Goal: Transaction & Acquisition: Purchase product/service

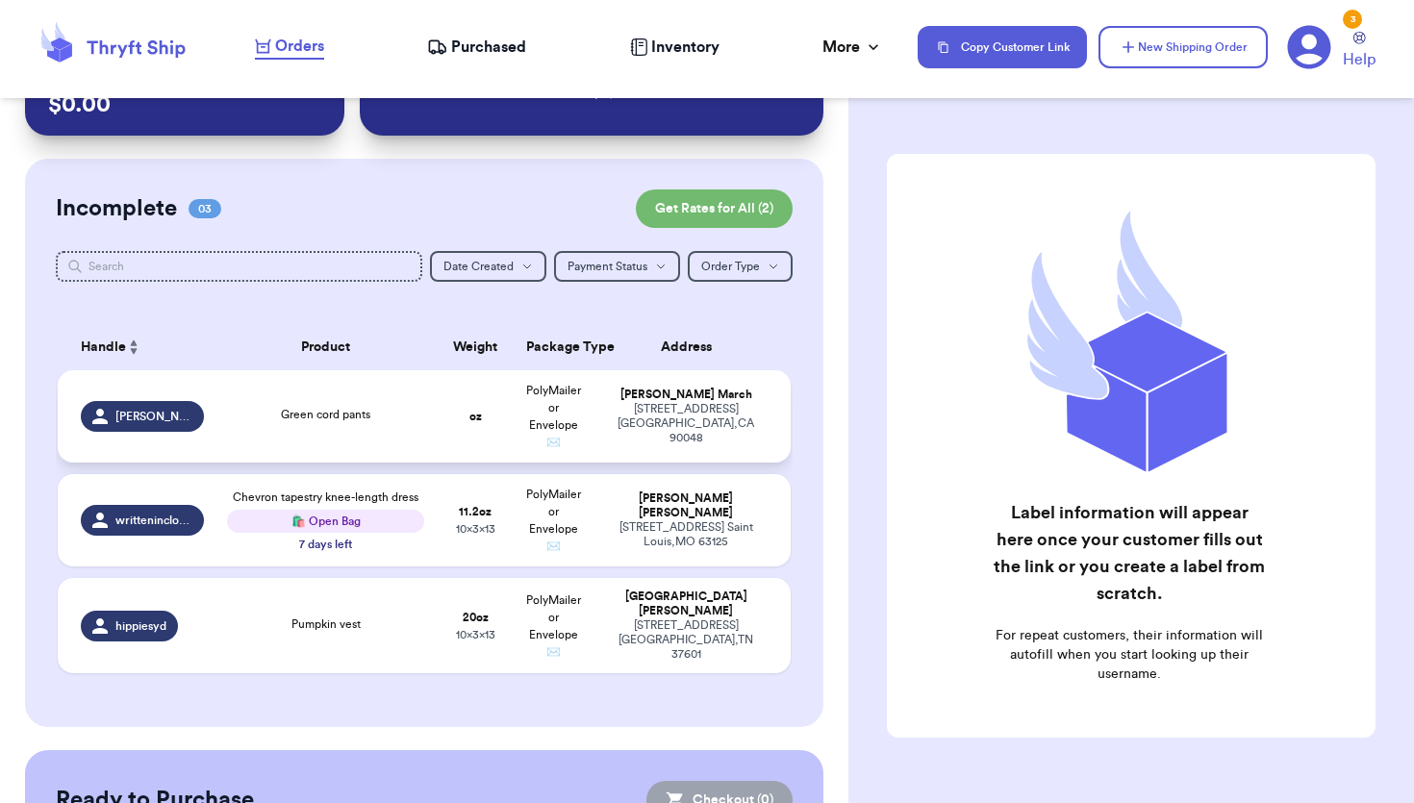
scroll to position [63, 0]
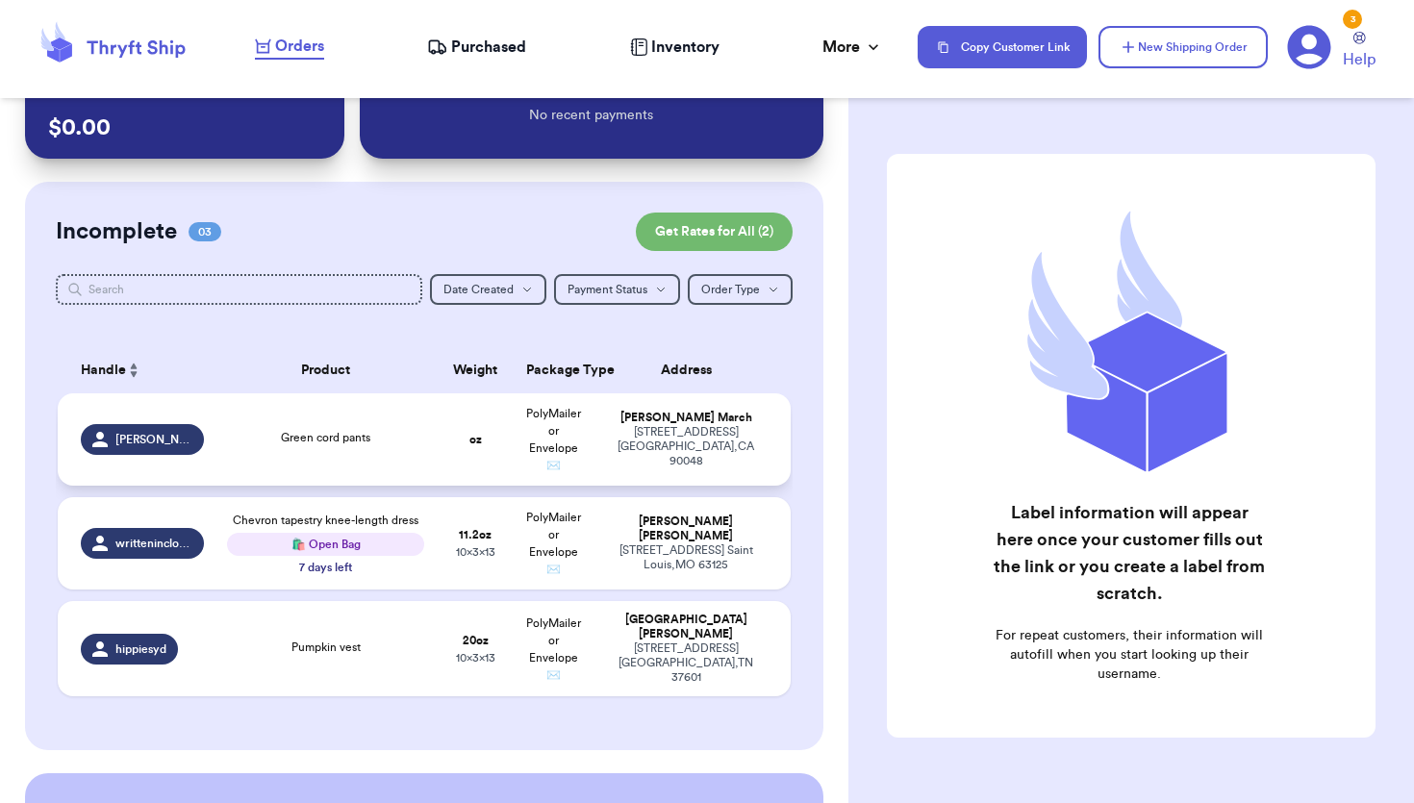
click at [312, 439] on span "Green cord pants" at bounding box center [325, 438] width 89 height 12
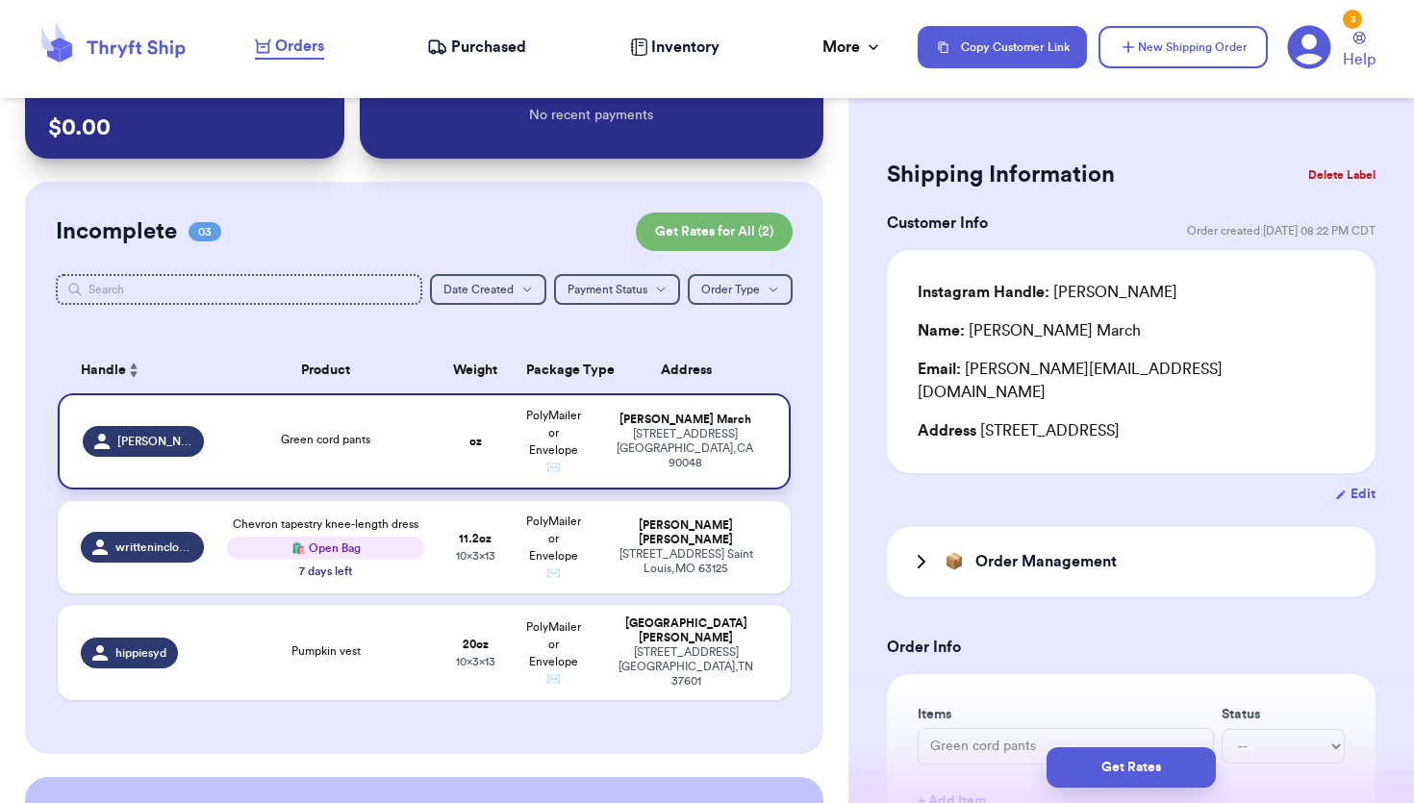
click at [312, 439] on span "Green cord pants" at bounding box center [325, 440] width 89 height 12
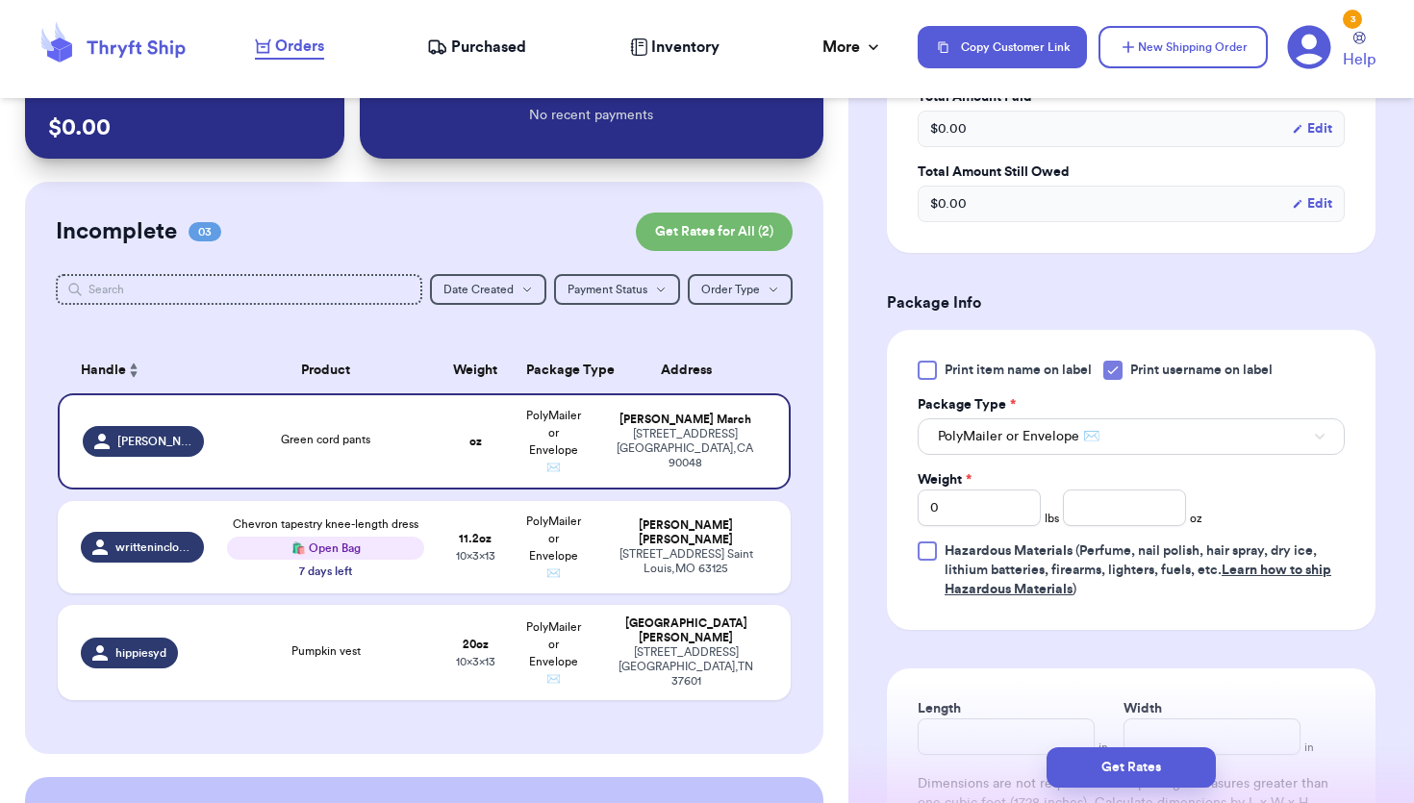
scroll to position [761, 0]
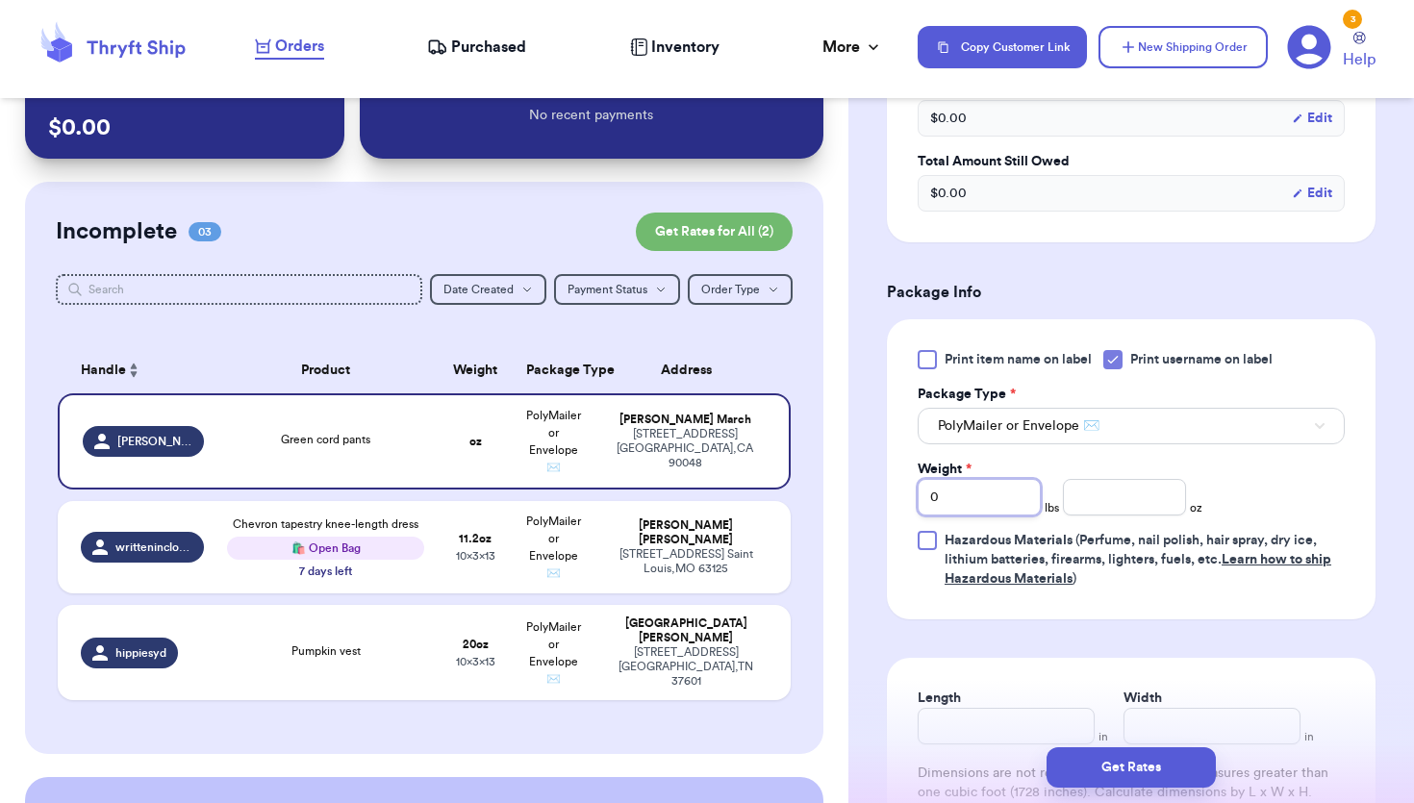
click at [995, 479] on input "0" at bounding box center [979, 497] width 123 height 37
type input "01"
type input "0"
type input "1"
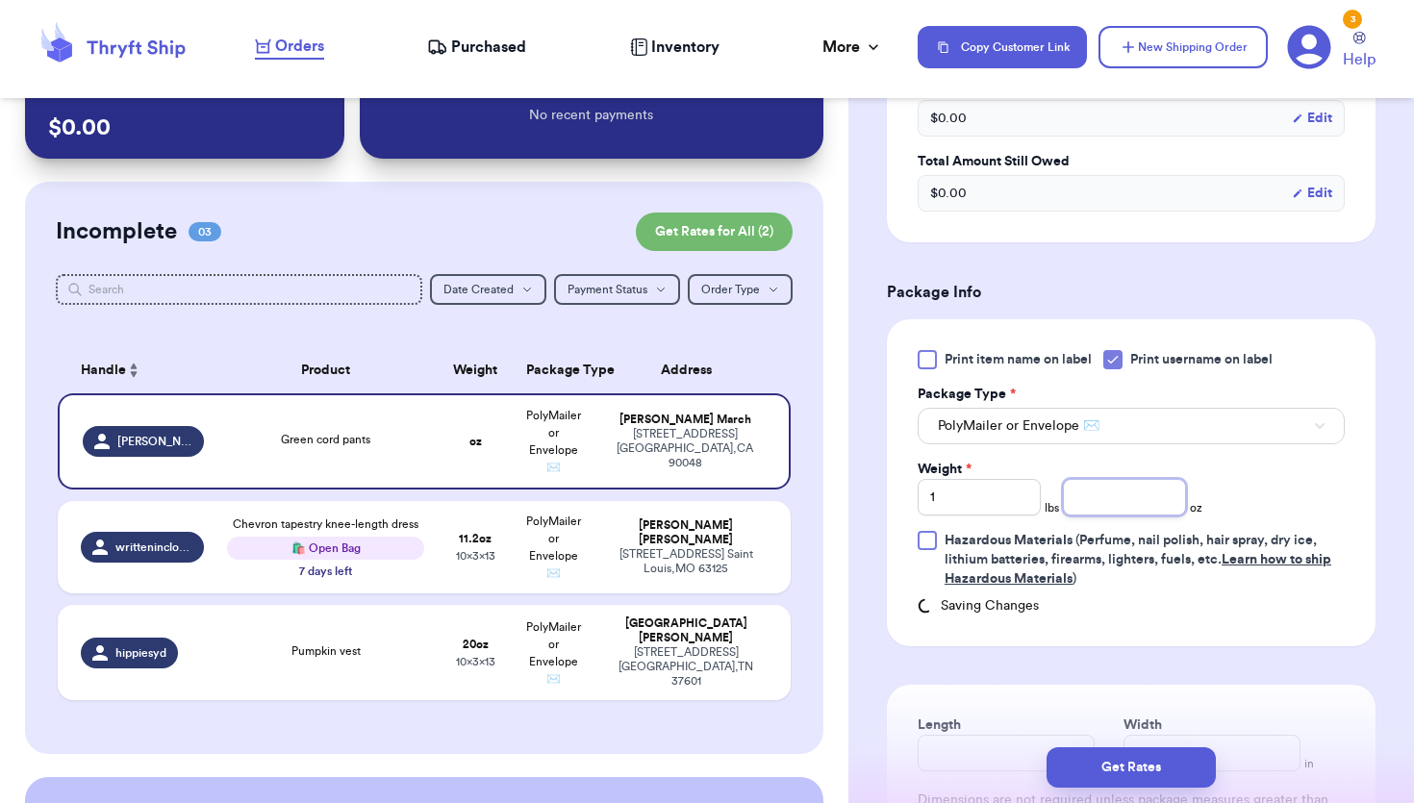
click at [1133, 479] on input "number" at bounding box center [1124, 497] width 123 height 37
type input "2.2"
click at [983, 735] on input "Length" at bounding box center [1006, 753] width 177 height 37
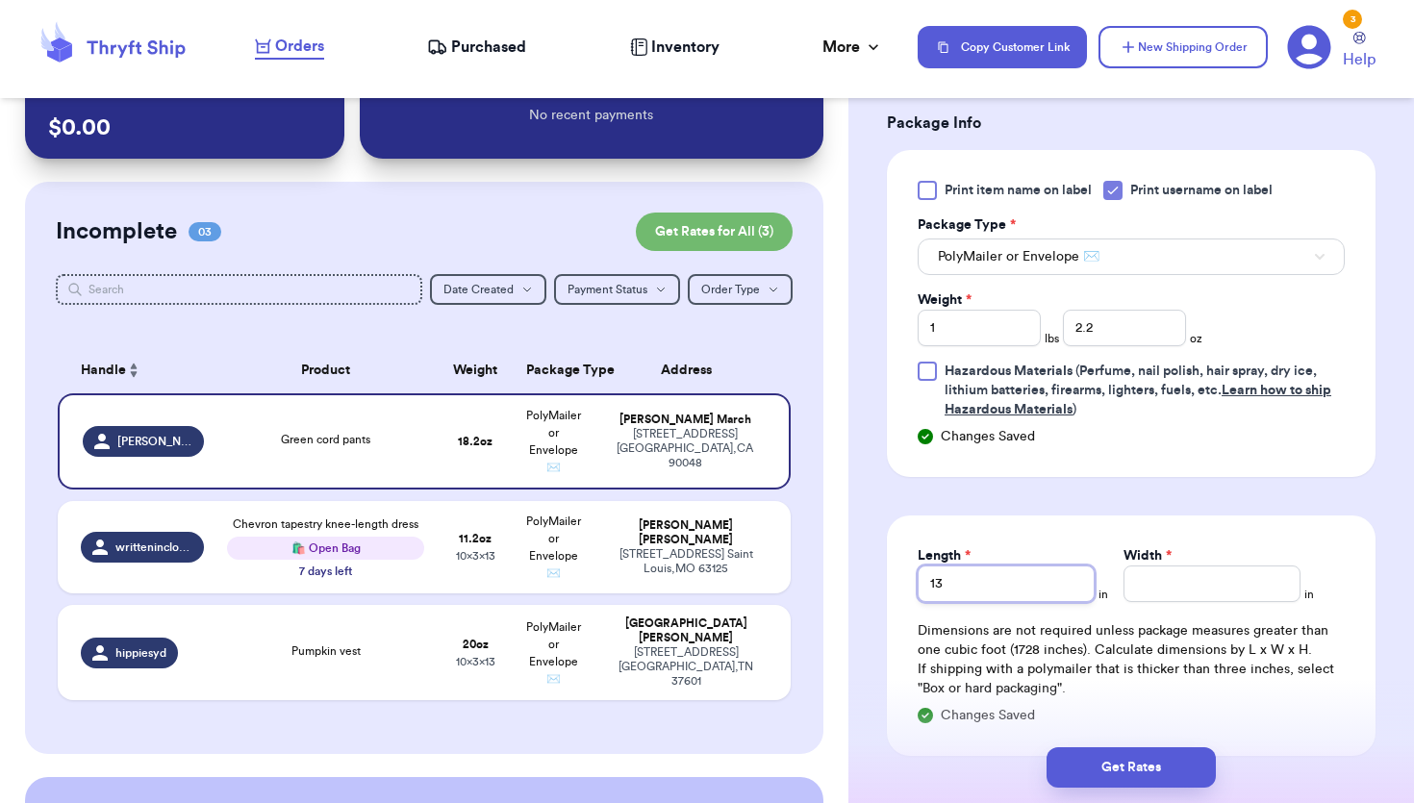
type input "13"
click at [1177, 566] on input "Width *" at bounding box center [1212, 584] width 177 height 37
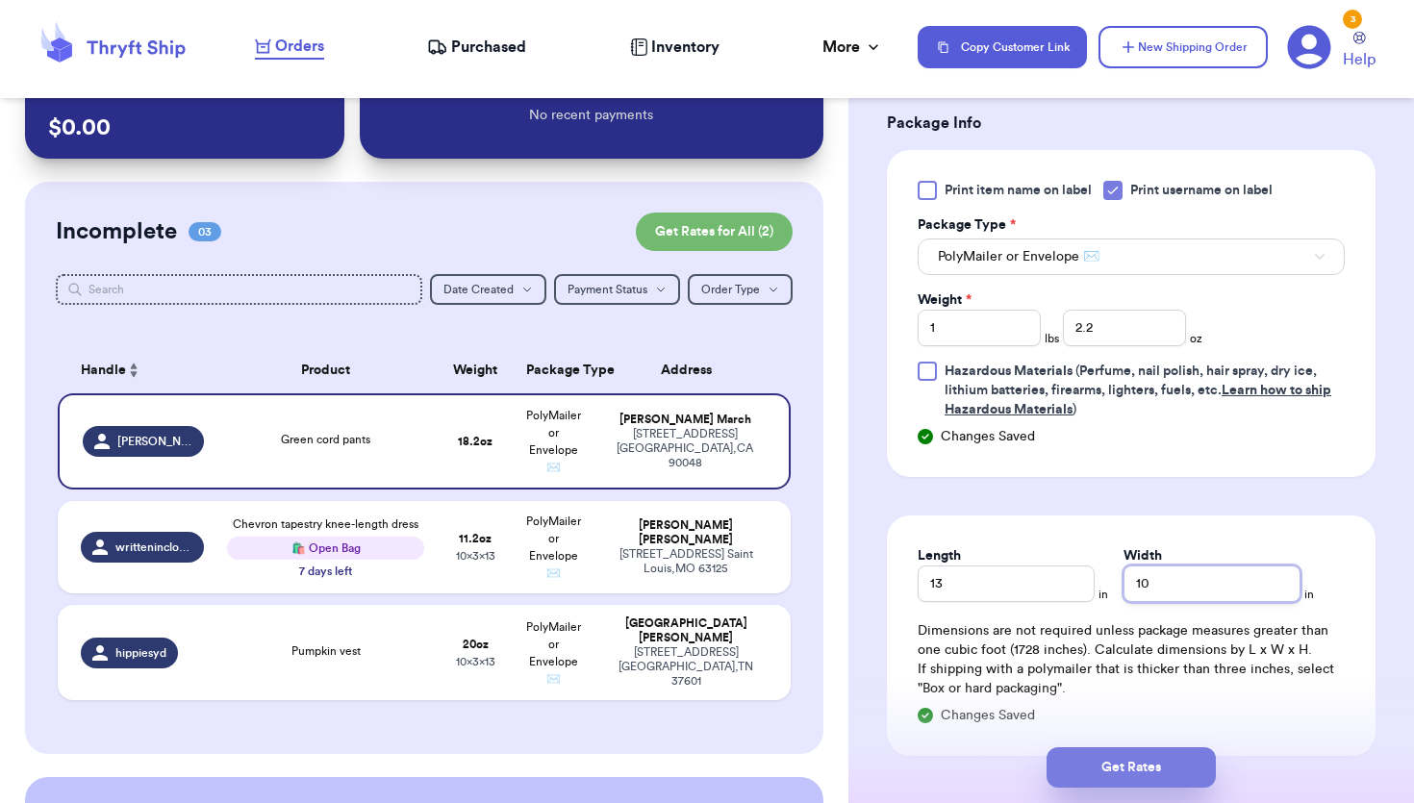
type input "10"
click at [1122, 761] on button "Get Rates" at bounding box center [1131, 767] width 169 height 40
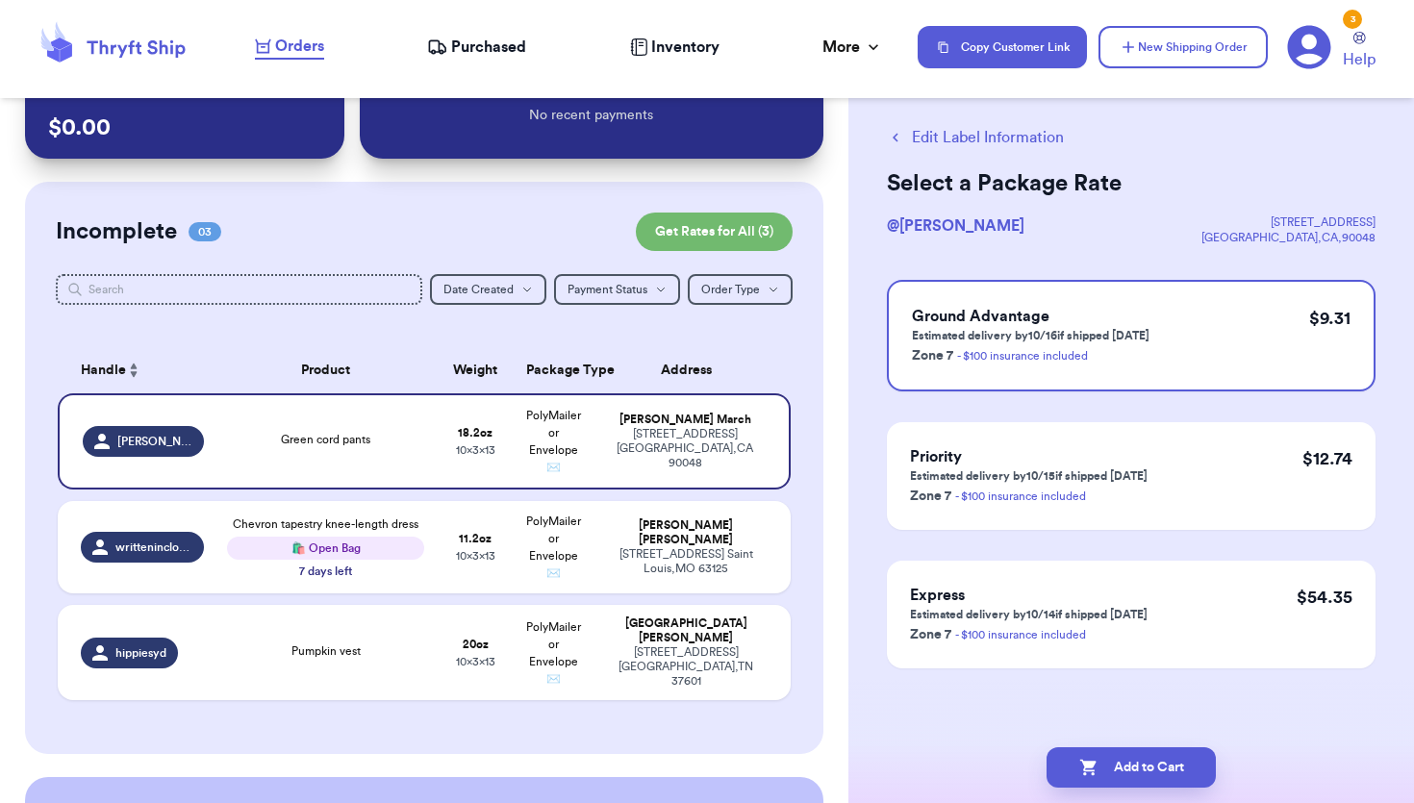
scroll to position [0, 0]
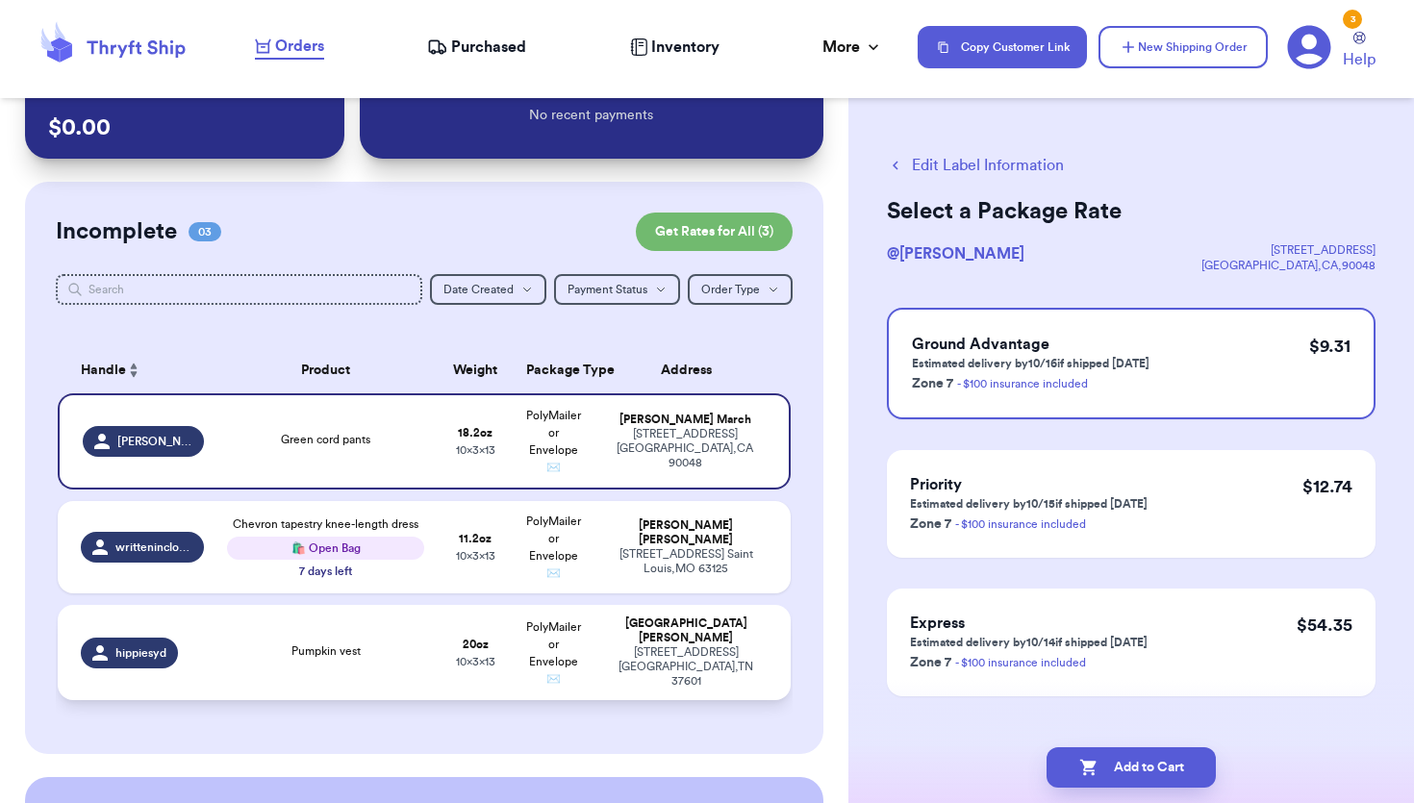
click at [395, 655] on div "Pumpkin vest" at bounding box center [325, 653] width 197 height 21
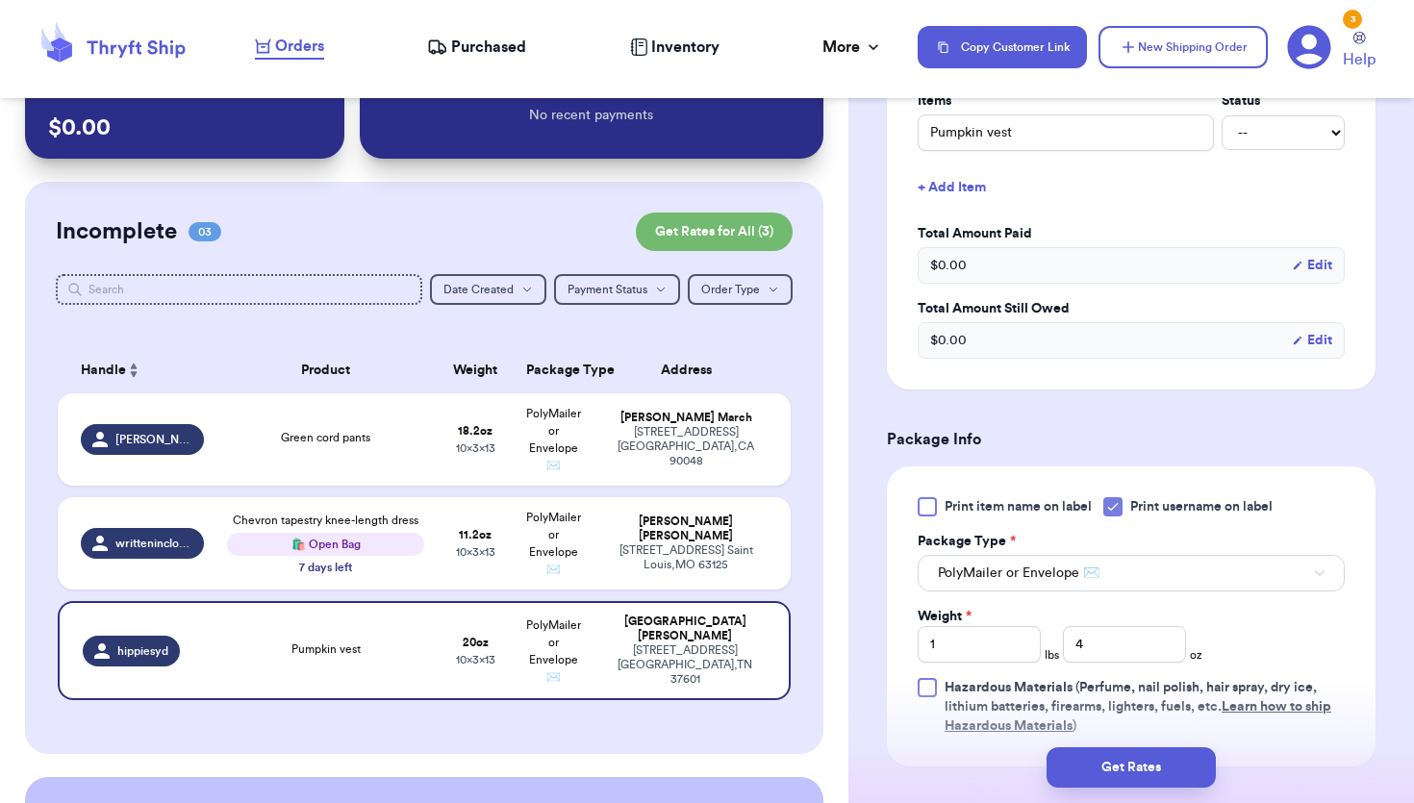
scroll to position [1042, 0]
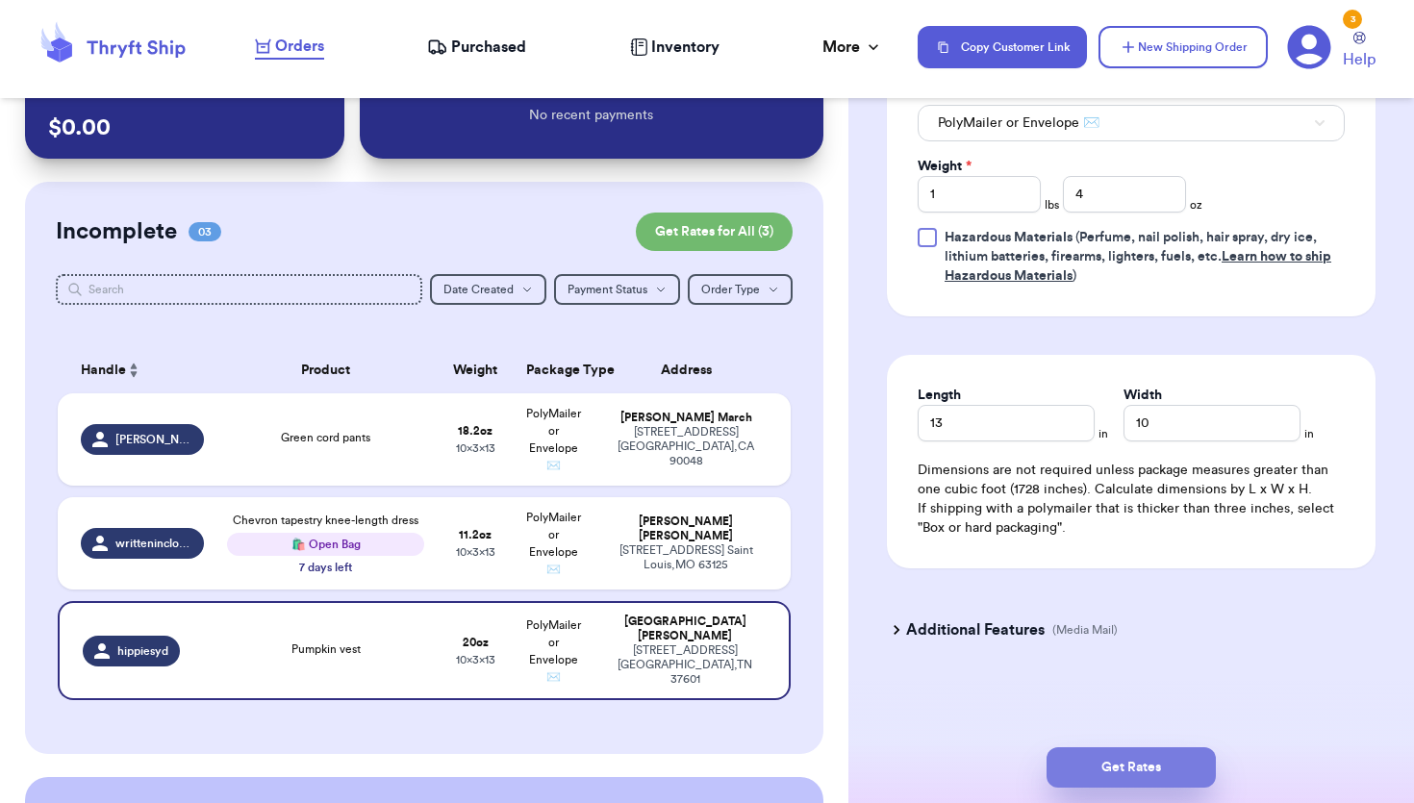
click at [1120, 771] on button "Get Rates" at bounding box center [1131, 767] width 169 height 40
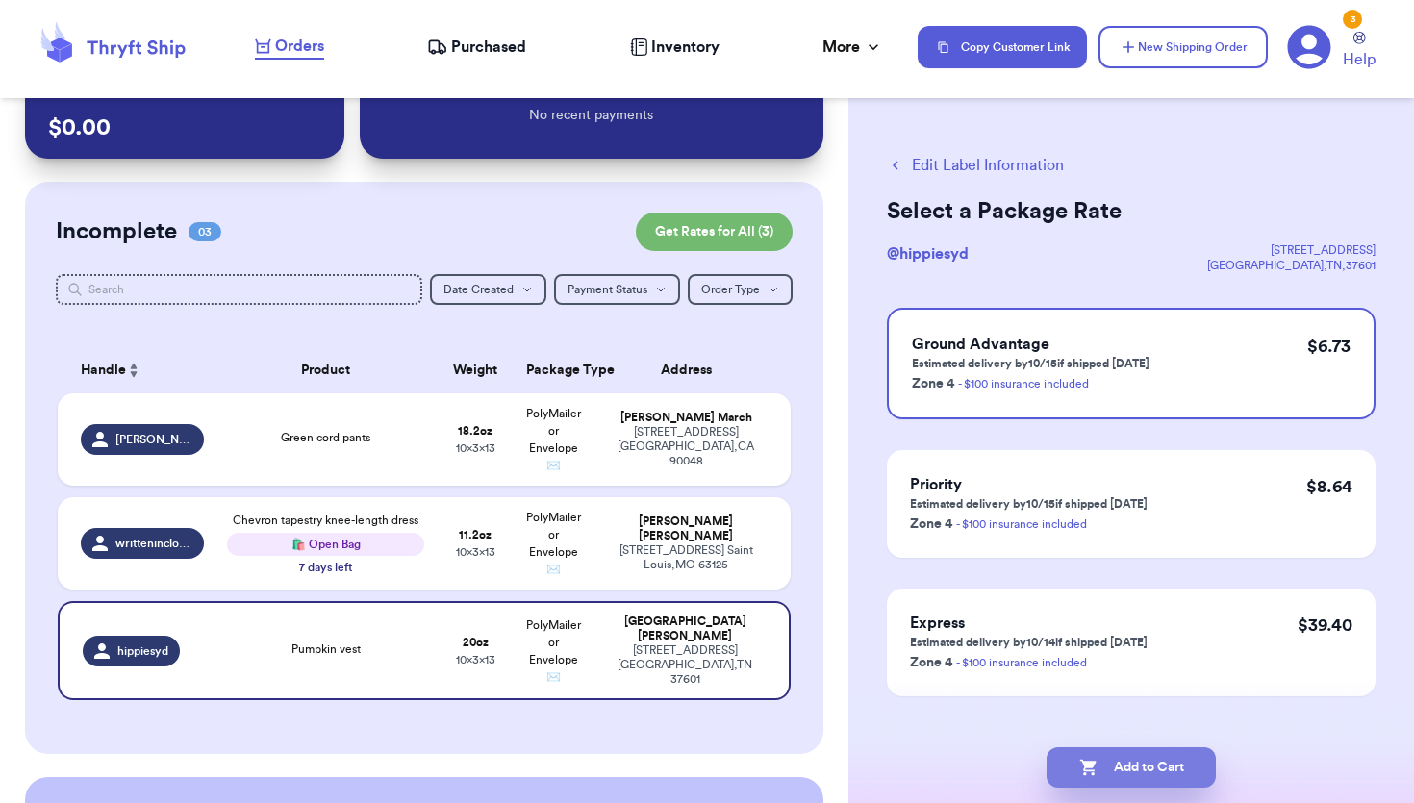
click at [1144, 778] on button "Add to Cart" at bounding box center [1131, 767] width 169 height 40
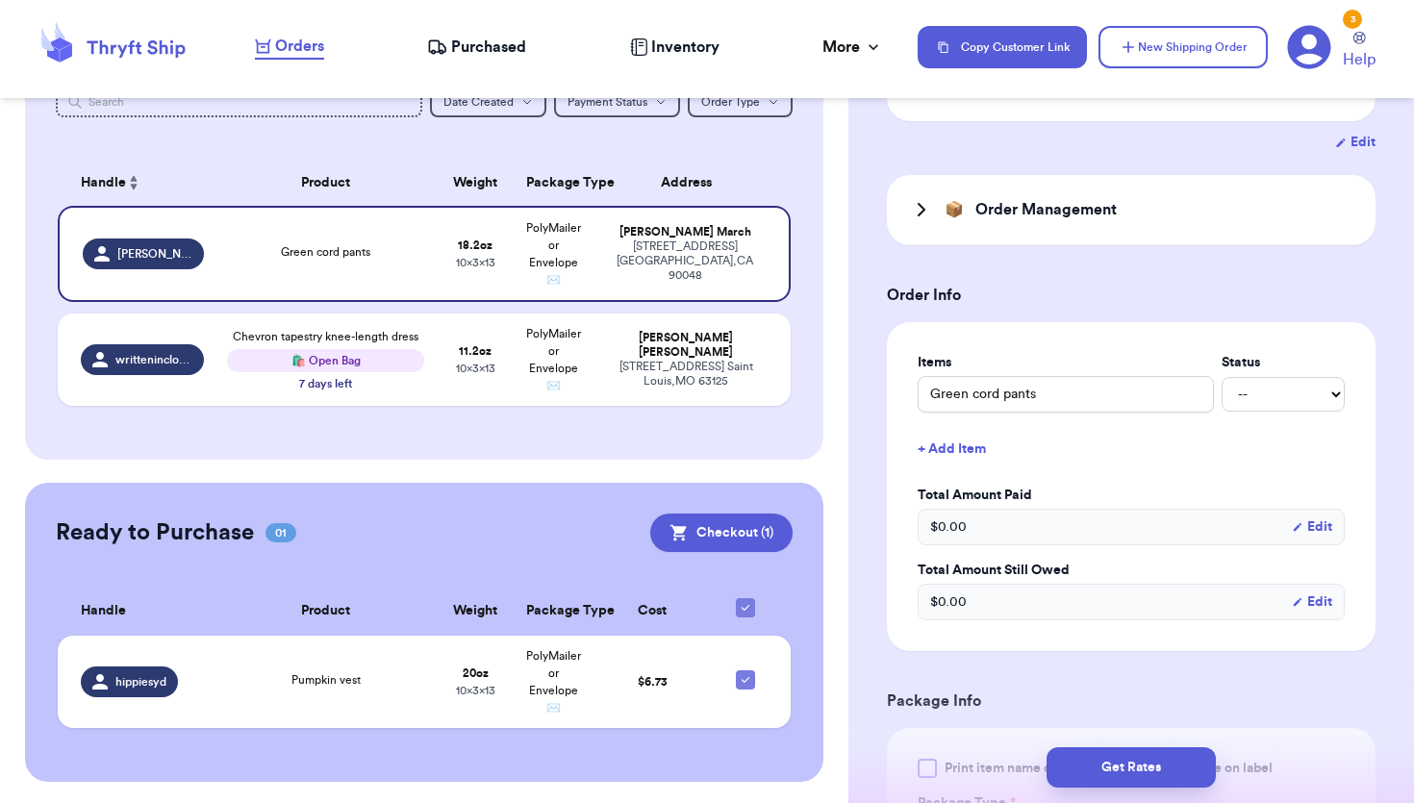
scroll to position [399, 0]
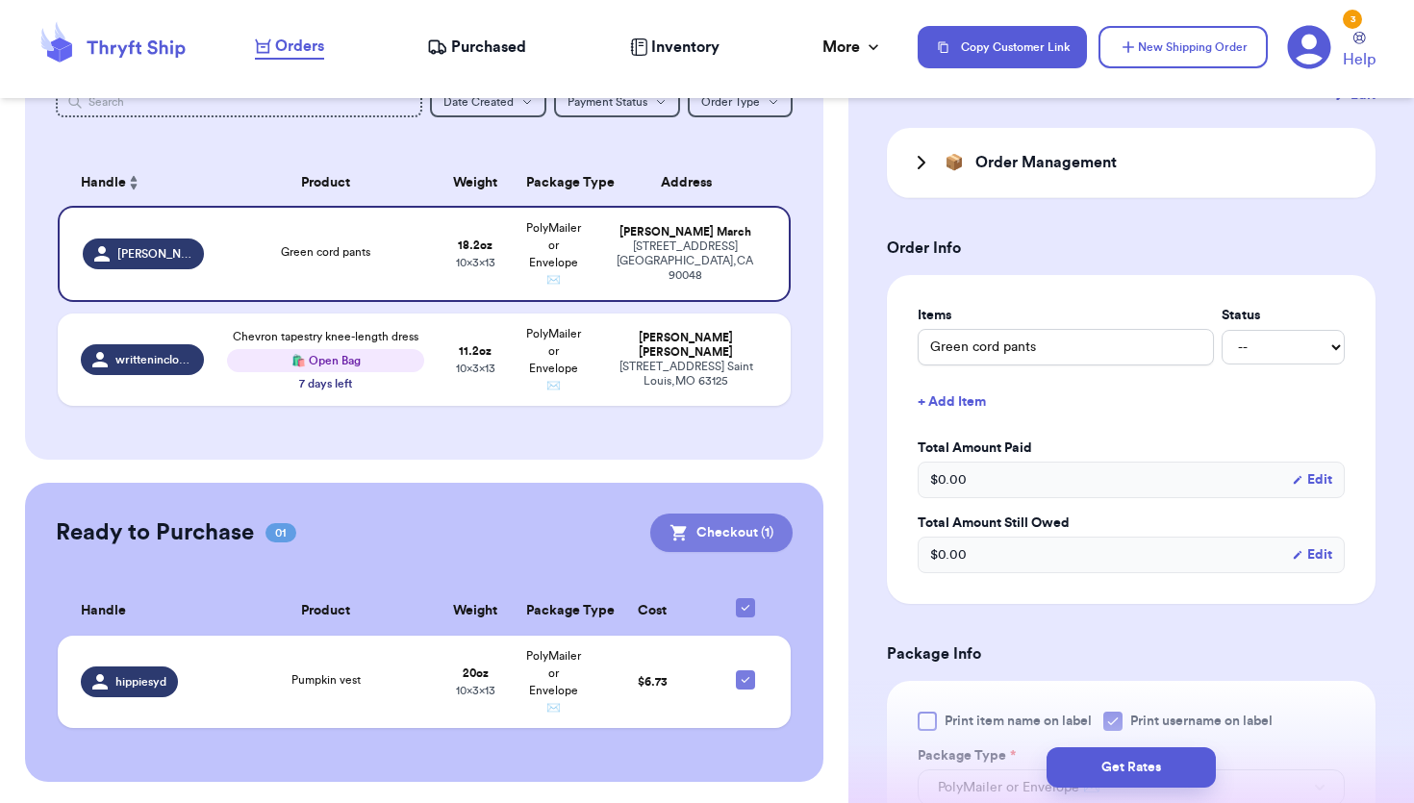
click at [722, 535] on button "Checkout ( 1 )" at bounding box center [721, 533] width 142 height 38
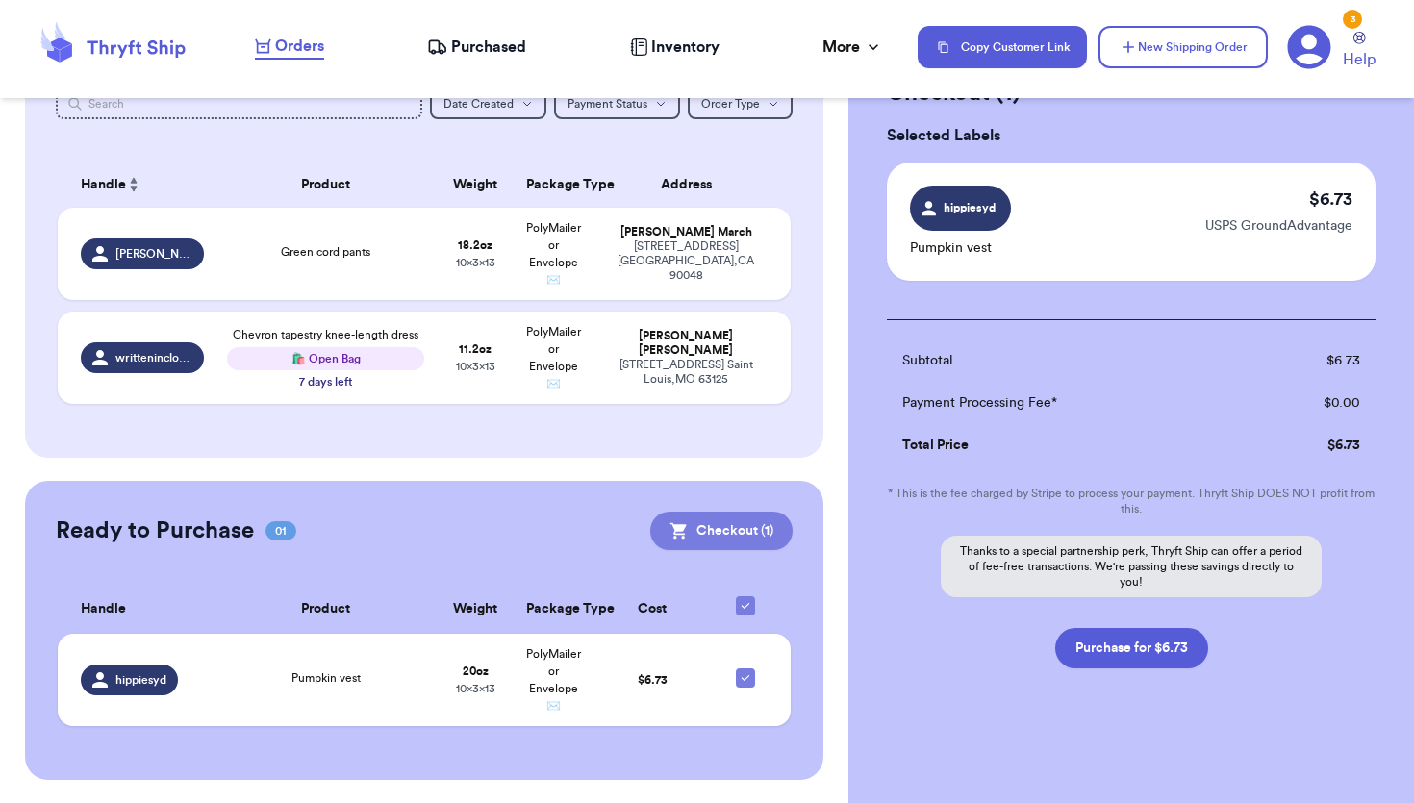
scroll to position [76, 0]
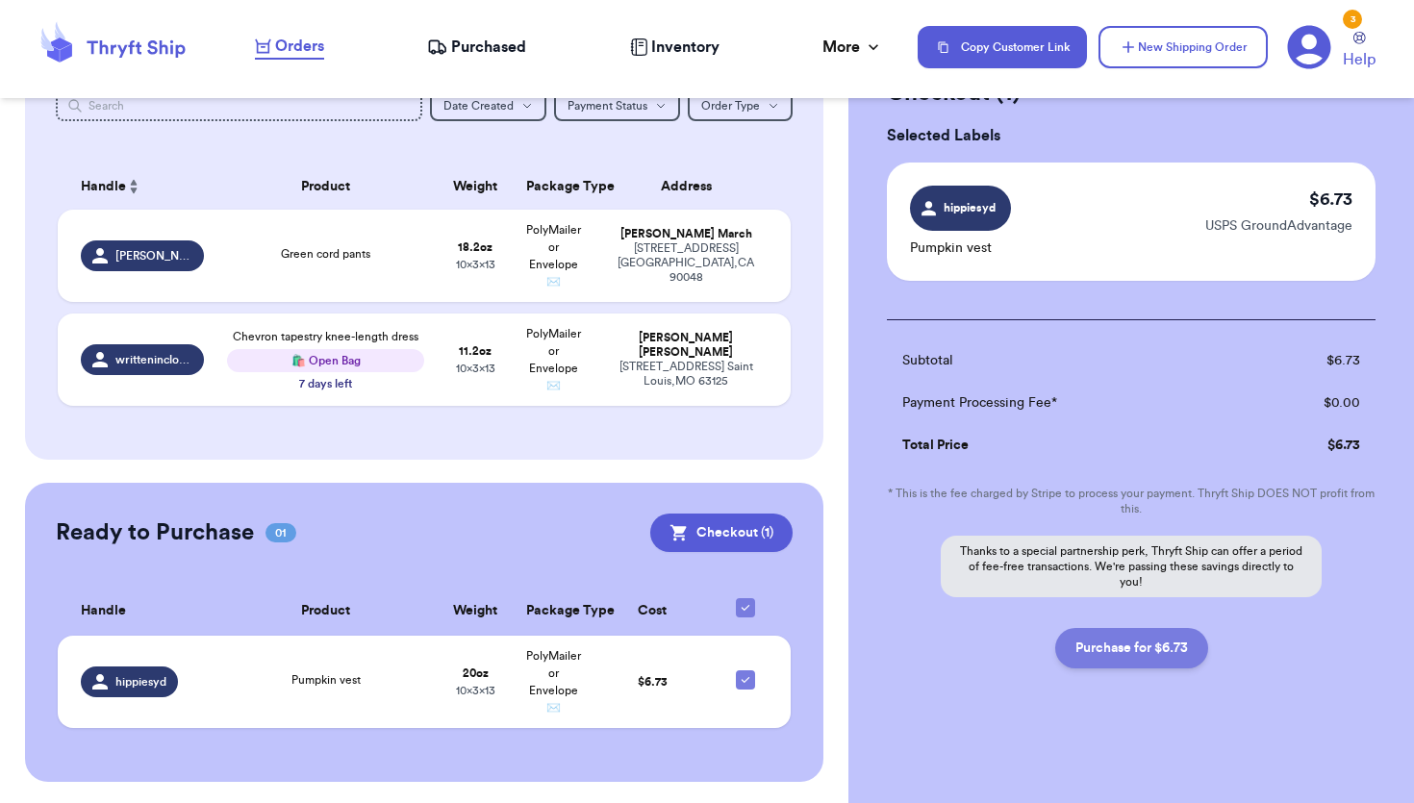
click at [1099, 649] on button "Purchase for $6.73" at bounding box center [1131, 648] width 153 height 40
checkbox input "false"
checkbox input "true"
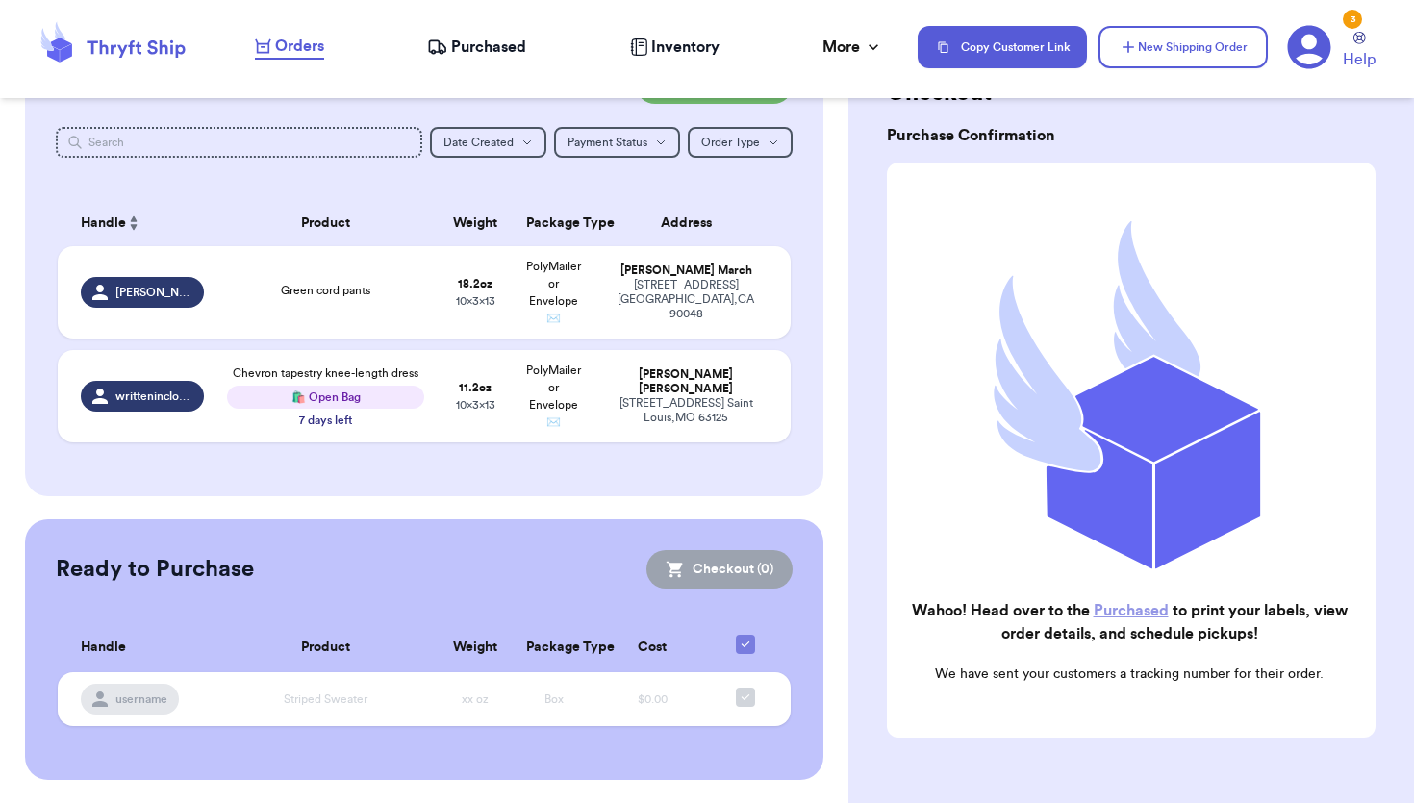
scroll to position [208, 0]
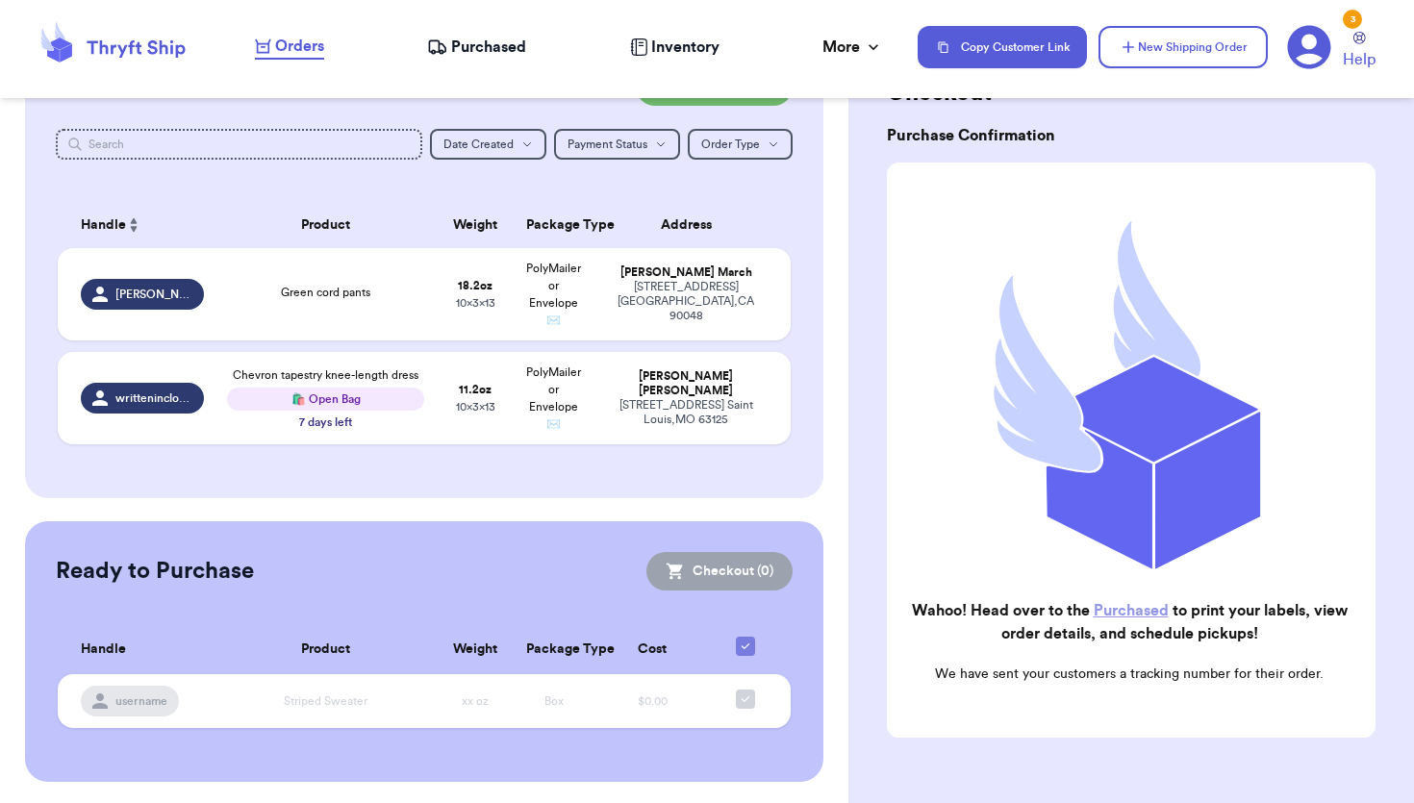
click at [1126, 607] on link "Purchased" at bounding box center [1131, 610] width 75 height 15
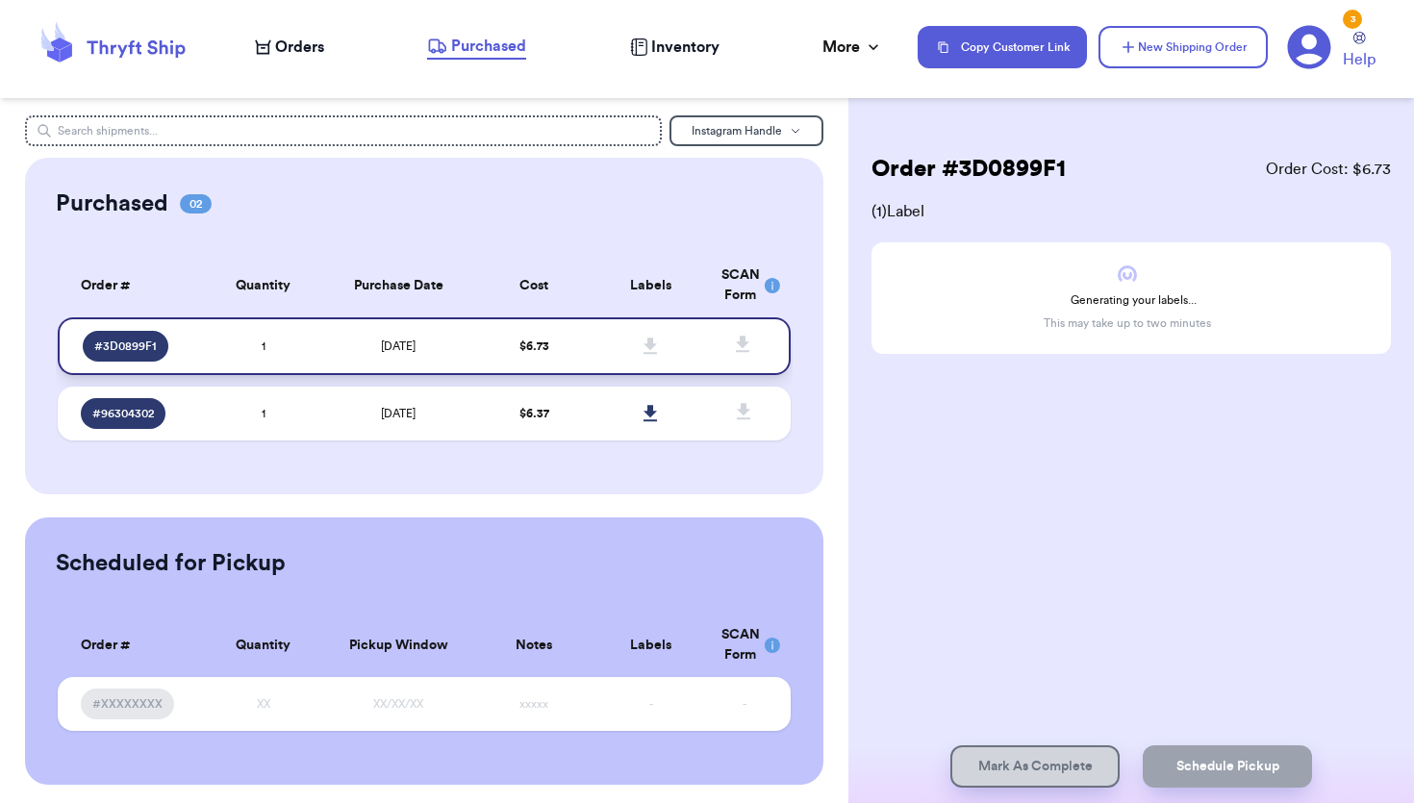
click at [585, 351] on td "$ 6.73" at bounding box center [533, 346] width 117 height 58
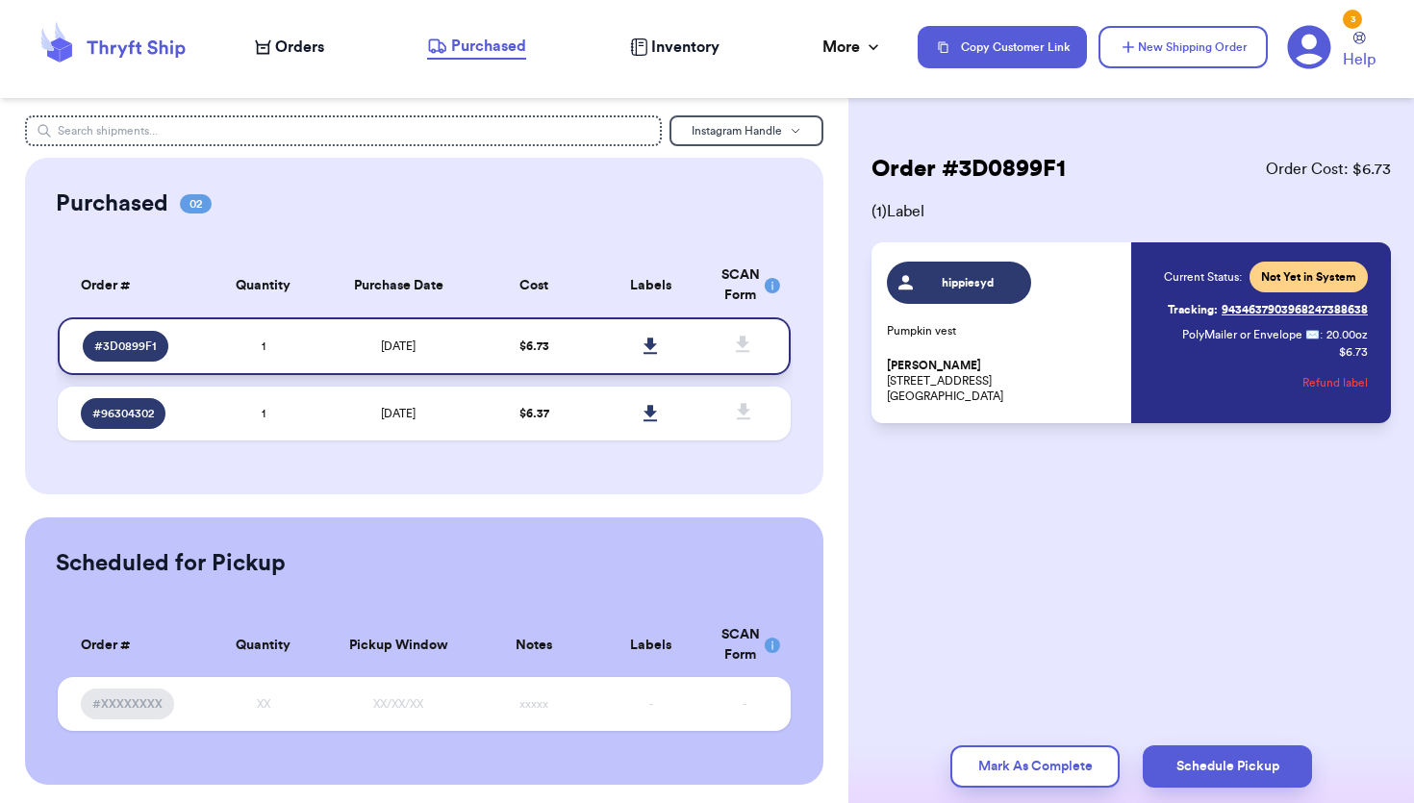
click at [649, 341] on icon at bounding box center [650, 346] width 13 height 16
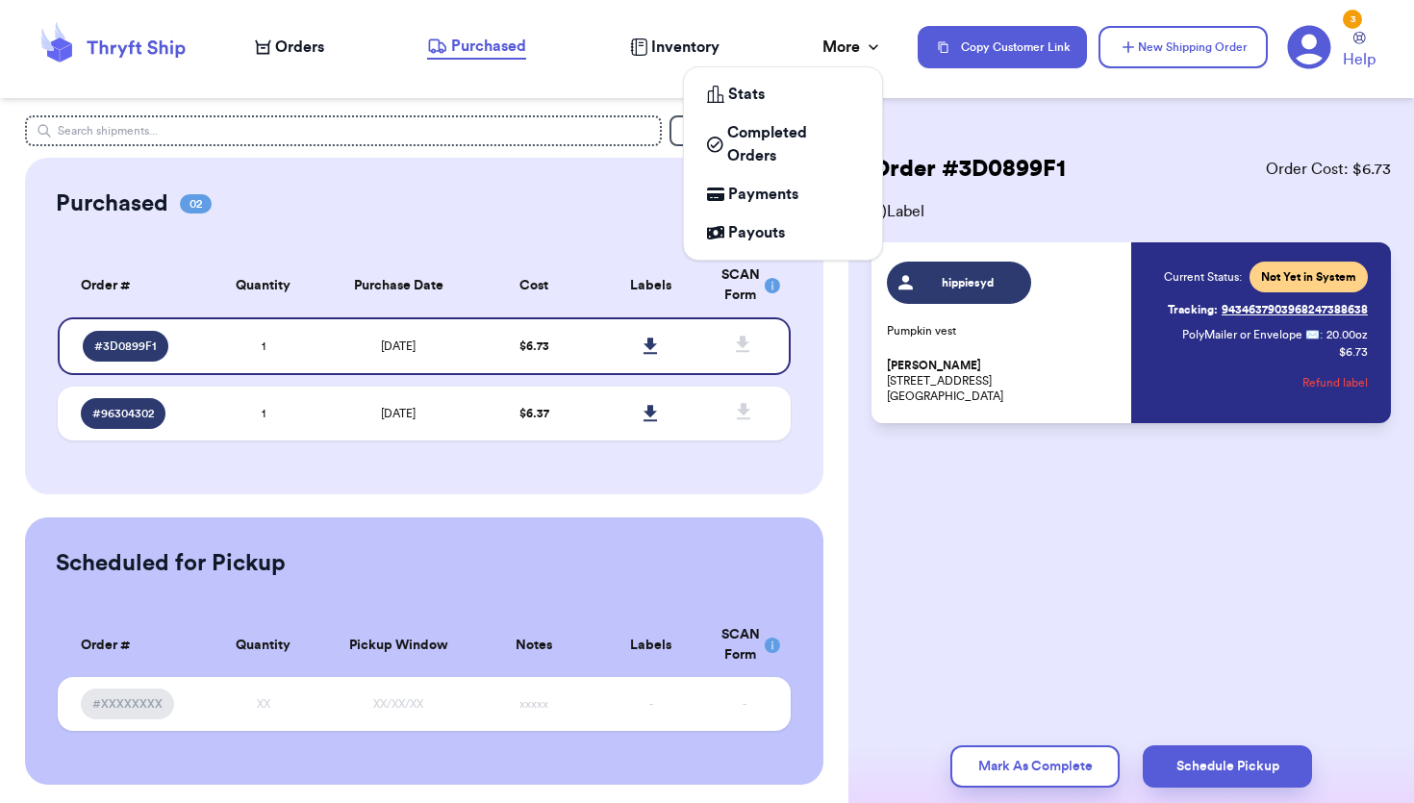
click at [859, 49] on div "More" at bounding box center [852, 47] width 61 height 23
click at [766, 101] on div "Stats" at bounding box center [783, 94] width 152 height 23
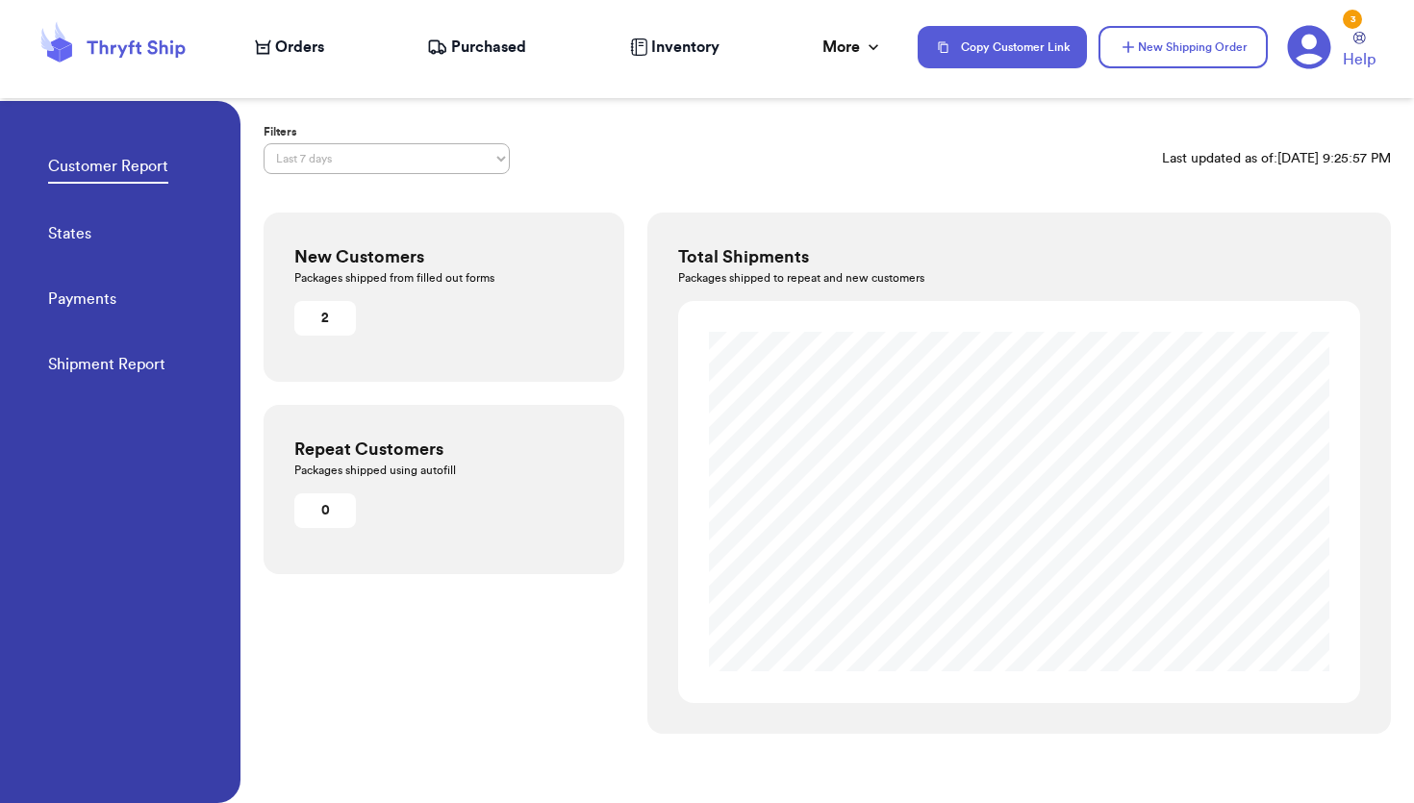
click at [99, 227] on div "Customer Report States Payments Shipment Report" at bounding box center [144, 259] width 192 height 317
click at [71, 232] on link "States" at bounding box center [69, 235] width 43 height 27
select select "LAST_30_DAYS"
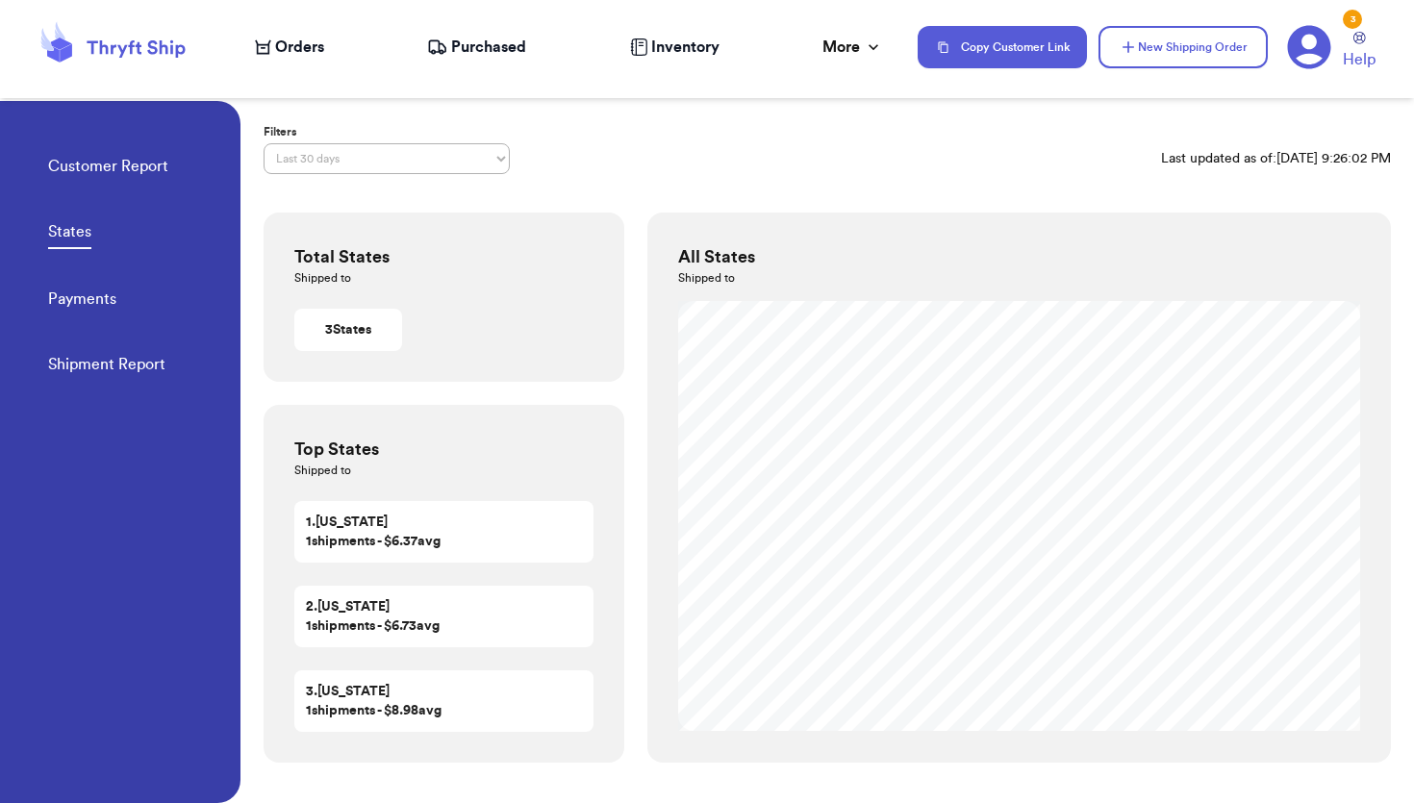
click at [98, 358] on link "Shipment Report" at bounding box center [106, 366] width 117 height 27
select select "LAST_30_DAYS"
